Goal: Information Seeking & Learning: Learn about a topic

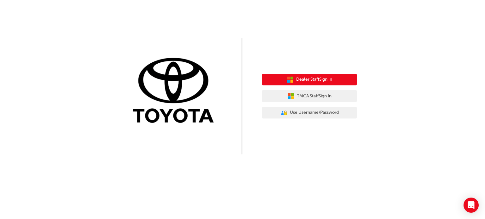
click at [315, 81] on span "Dealer Staff Sign In" at bounding box center [314, 79] width 36 height 7
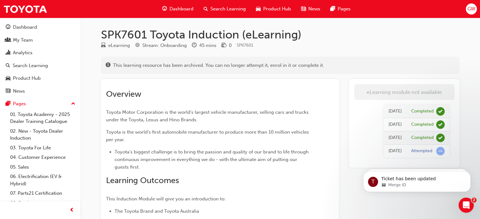
click at [236, 7] on span "Search Learning" at bounding box center [227, 8] width 35 height 7
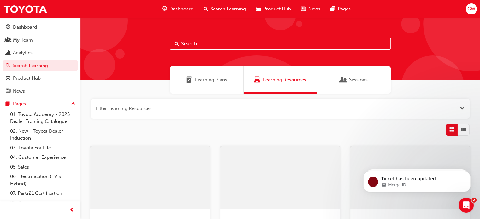
click at [218, 45] on input "text" at bounding box center [280, 44] width 221 height 12
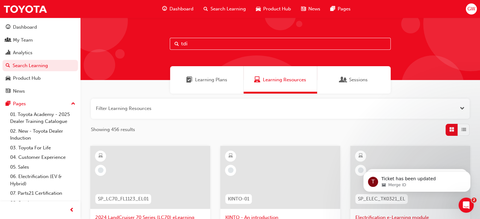
type input "tdi"
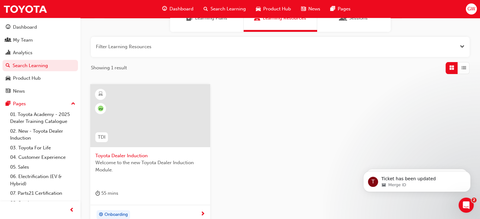
scroll to position [63, 0]
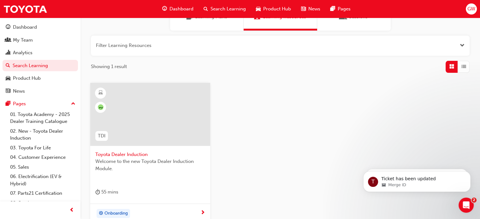
click at [175, 153] on span "Toyota Dealer Induction" at bounding box center [150, 154] width 110 height 7
